Goal: Task Accomplishment & Management: Complete application form

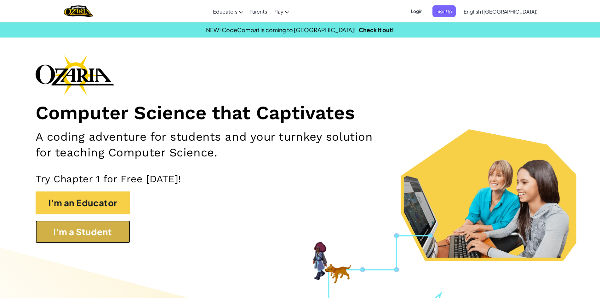
click at [107, 231] on button "I'm a Student" at bounding box center [83, 231] width 94 height 23
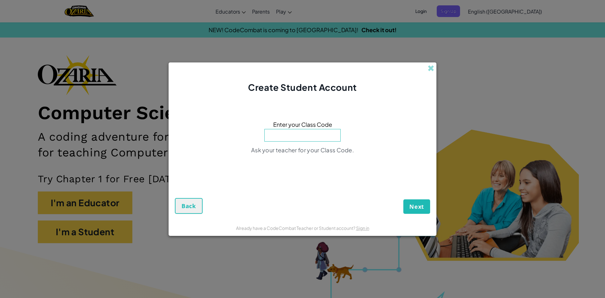
click at [315, 136] on input at bounding box center [302, 135] width 76 height 13
type input "PlaneNorthWest"
click at [409, 201] on button "Next" at bounding box center [416, 206] width 27 height 14
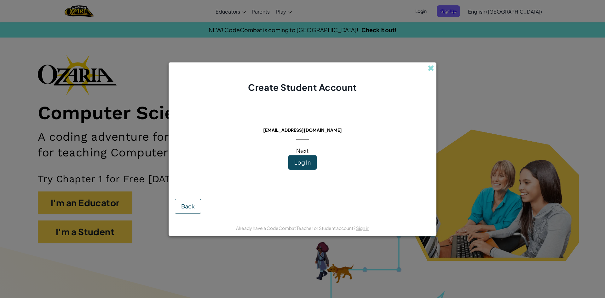
click at [306, 159] on span "Log In" at bounding box center [302, 161] width 16 height 7
